Goal: Task Accomplishment & Management: Complete application form

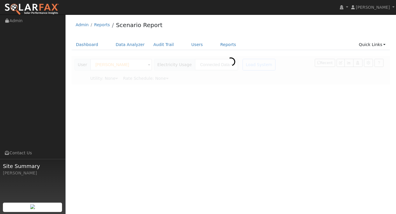
type input "Southern [US_STATE] Edison"
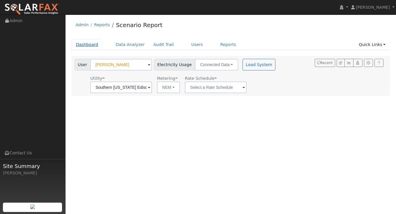
click at [84, 46] on link "Dashboard" at bounding box center [87, 44] width 31 height 11
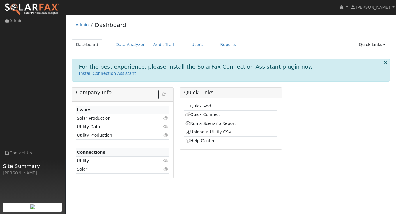
click at [200, 106] on link "Quick Add" at bounding box center [198, 106] width 26 height 5
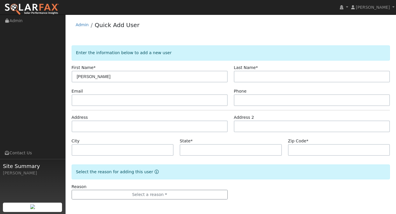
type input "Kevin"
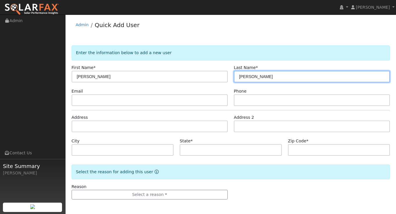
type input "Ross"
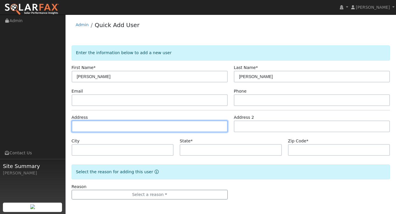
paste input "3120 Peggy Ct"
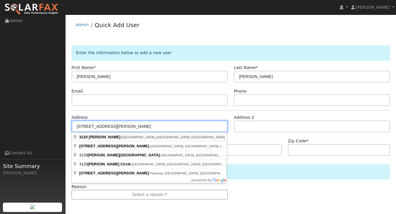
type input "3120 Peggy Court"
type input "Simi Valley"
type input "CA"
type input "93063"
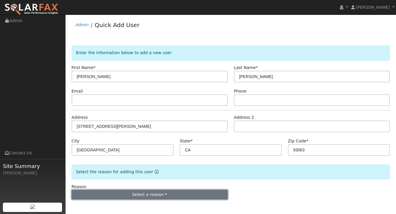
click at [187, 196] on button "Select a reason" at bounding box center [150, 195] width 156 height 10
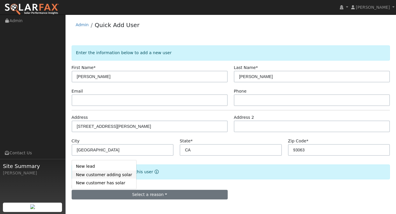
click at [97, 177] on link "New customer adding solar" at bounding box center [104, 174] width 64 height 8
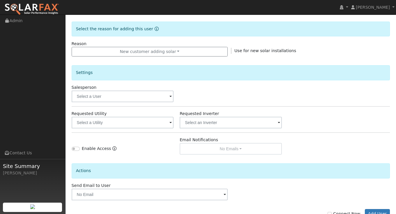
scroll to position [143, 0]
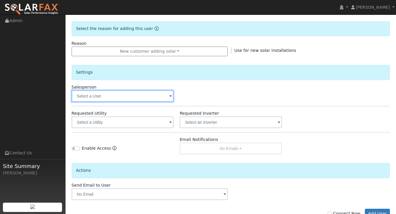
click at [153, 100] on input "text" at bounding box center [123, 96] width 102 height 12
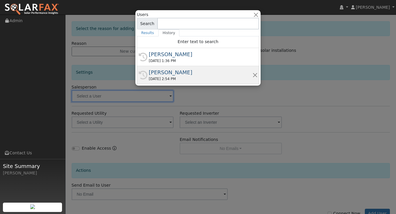
click at [182, 72] on div "[PERSON_NAME]" at bounding box center [201, 72] width 104 height 8
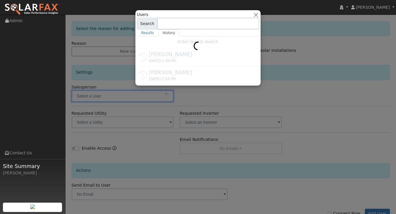
type input "[PERSON_NAME]"
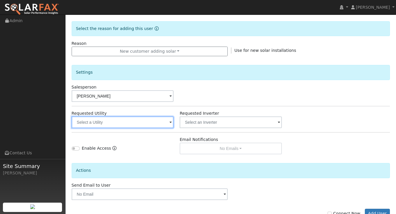
click at [141, 121] on input "text" at bounding box center [123, 122] width 102 height 12
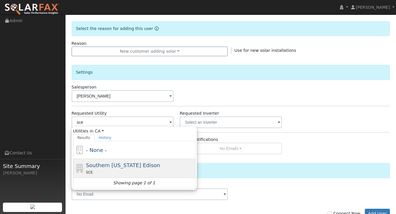
click at [119, 167] on span "Southern California Edison" at bounding box center [123, 165] width 74 height 6
type input "Southern California Edison"
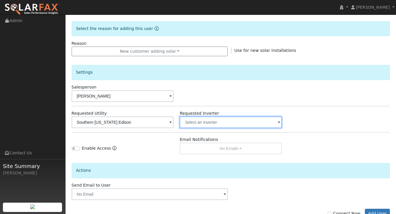
click at [222, 122] on input "text" at bounding box center [231, 122] width 102 height 12
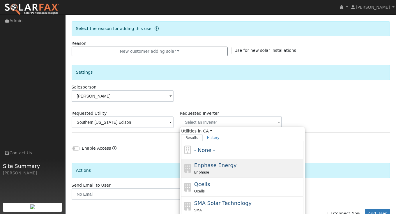
click at [214, 166] on span "Enphase Energy" at bounding box center [215, 165] width 42 height 6
type input "Enphase Energy"
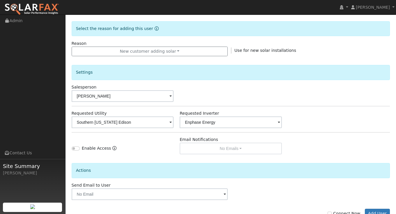
click at [287, 137] on div "Enable Access Email Notifications No Emails No Emails Weekly Emails Monthly Ema…" at bounding box center [230, 145] width 324 height 18
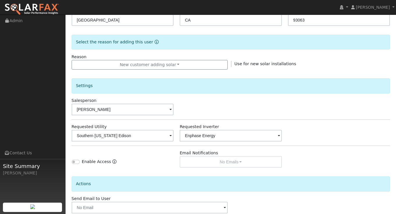
scroll to position [162, 0]
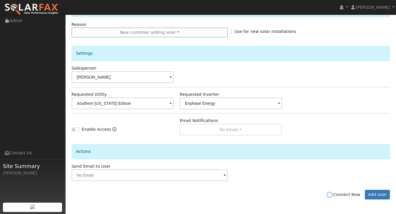
click at [331, 195] on input "Connect Now" at bounding box center [329, 195] width 4 height 4
click at [331, 196] on input "Connect Now" at bounding box center [329, 195] width 4 height 4
checkbox input "false"
click at [371, 193] on button "Add User" at bounding box center [377, 195] width 25 height 10
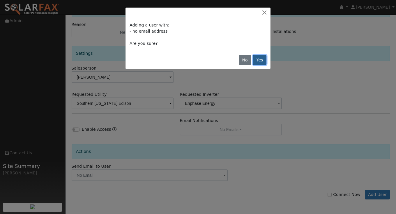
click at [259, 60] on button "Yes" at bounding box center [259, 60] width 13 height 10
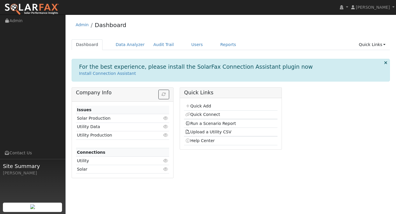
click at [181, 47] on ul "Dashboard Data Analyzer Audit Trail Users Reports Quick Links Quick Add Quick C…" at bounding box center [231, 44] width 318 height 11
click at [188, 47] on link "Users" at bounding box center [197, 44] width 20 height 11
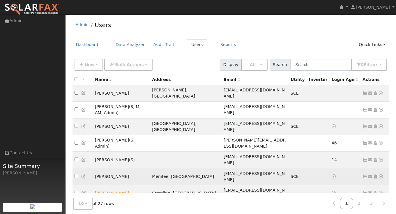
scroll to position [12, 0]
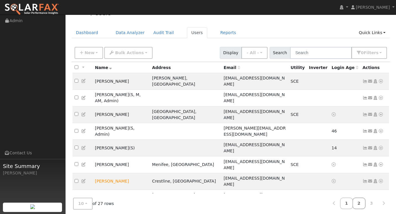
click at [358, 198] on link "2" at bounding box center [358, 203] width 13 height 11
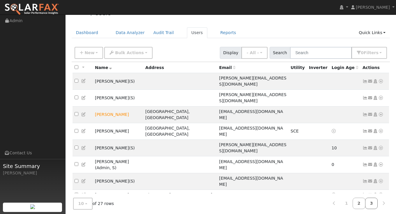
click at [374, 200] on link "3" at bounding box center [371, 203] width 13 height 11
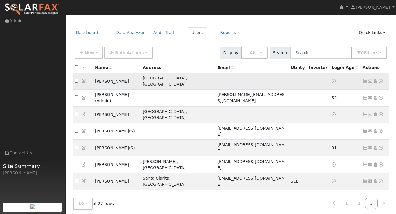
click at [381, 79] on icon at bounding box center [380, 81] width 5 height 4
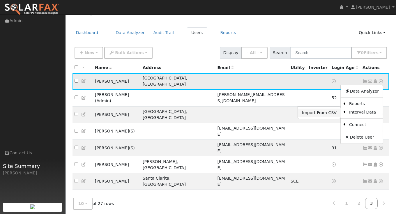
click at [331, 112] on link "Import From CSV" at bounding box center [319, 113] width 43 height 8
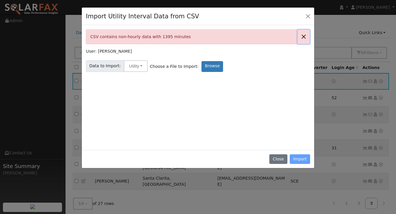
click at [303, 35] on button "Close" at bounding box center [303, 37] width 12 height 14
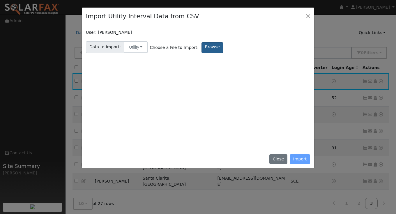
click at [201, 49] on label "Browse" at bounding box center [212, 47] width 22 height 11
click at [0, 0] on input "Browse" at bounding box center [0, 0] width 0 height 0
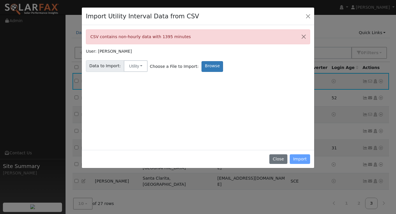
click at [164, 36] on div "CSV contains non-hourly data with 1395 minutes" at bounding box center [198, 36] width 224 height 15
click at [302, 34] on button "Close" at bounding box center [303, 37] width 12 height 14
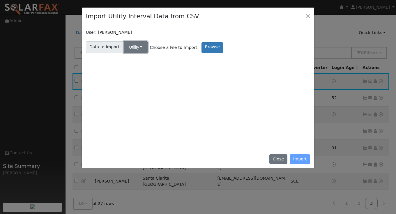
click at [139, 49] on button "Utility" at bounding box center [136, 47] width 24 height 12
click at [208, 80] on div "User: [PERSON_NAME] Data to Import: Utility Utility Solar Choose a File to Impo…" at bounding box center [198, 87] width 224 height 116
click at [206, 45] on label "Browse" at bounding box center [212, 47] width 22 height 11
click at [0, 0] on input "Browse" at bounding box center [0, 0] width 0 height 0
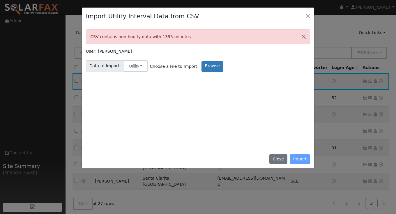
drag, startPoint x: 182, startPoint y: 35, endPoint x: 130, endPoint y: 34, distance: 51.8
click at [134, 35] on div "CSV contains non-hourly data with 1395 minutes" at bounding box center [198, 36] width 224 height 15
click at [278, 157] on button "Close" at bounding box center [278, 159] width 18 height 10
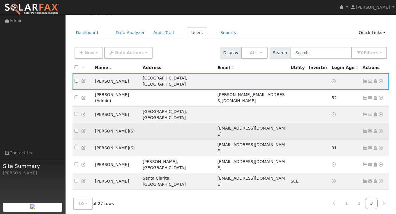
scroll to position [0, 0]
